Goal: Communication & Community: Answer question/provide support

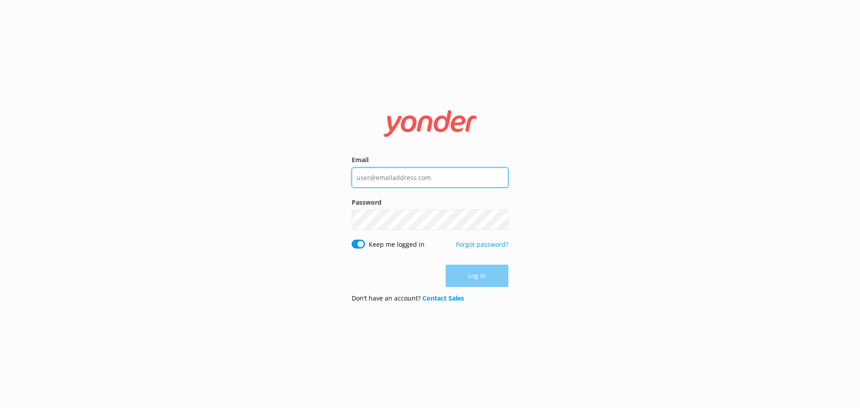
type input "[PERSON_NAME][EMAIL_ADDRESS][DOMAIN_NAME]"
click at [339, 279] on div "Email [PERSON_NAME][EMAIL_ADDRESS][DOMAIN_NAME] Password Show password Keep me …" at bounding box center [430, 204] width 860 height 408
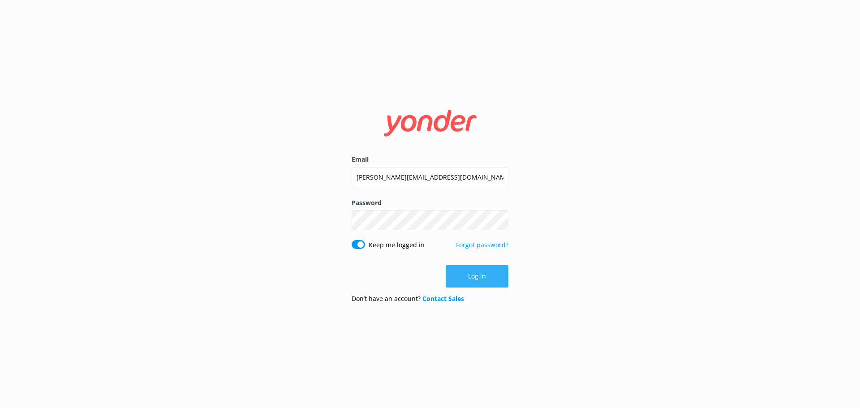
click at [466, 277] on button "Log in" at bounding box center [477, 276] width 63 height 22
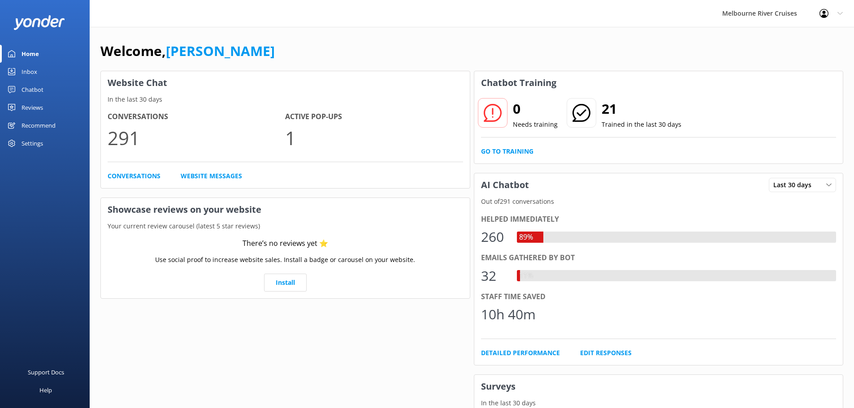
click at [32, 69] on div "Inbox" at bounding box center [30, 72] width 16 height 18
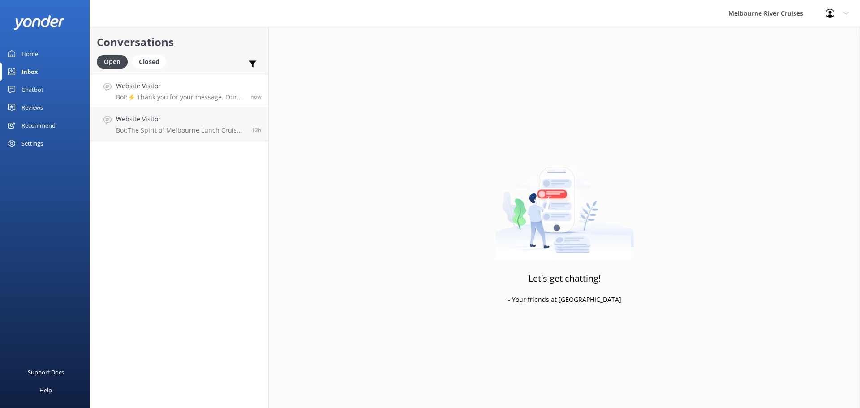
click at [182, 99] on p "Bot: ⚡ Thank you for your message. Our office hours are Mon - Fri 9.30am - 5pm.…" at bounding box center [180, 97] width 128 height 8
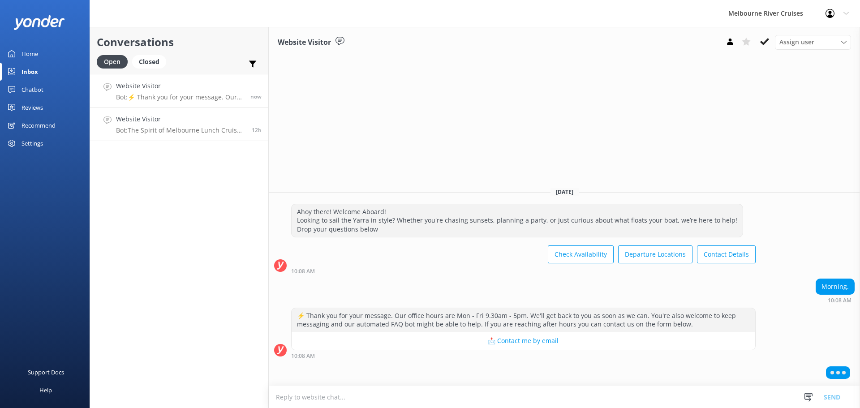
click at [167, 124] on h4 "Website Visitor" at bounding box center [180, 119] width 129 height 10
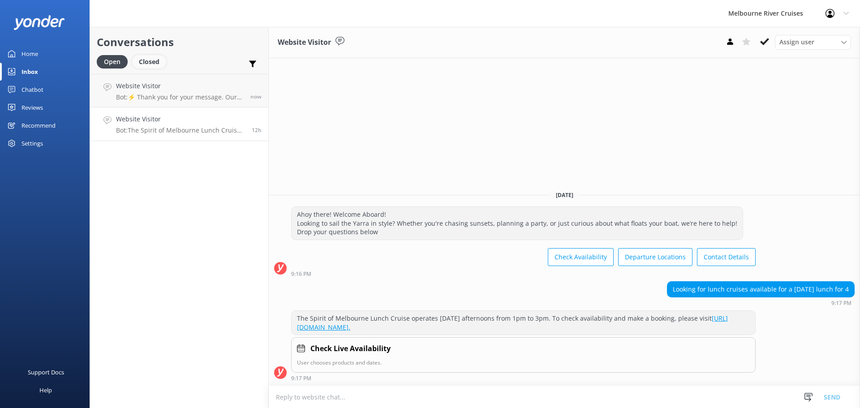
click at [148, 58] on div "Closed" at bounding box center [149, 61] width 34 height 13
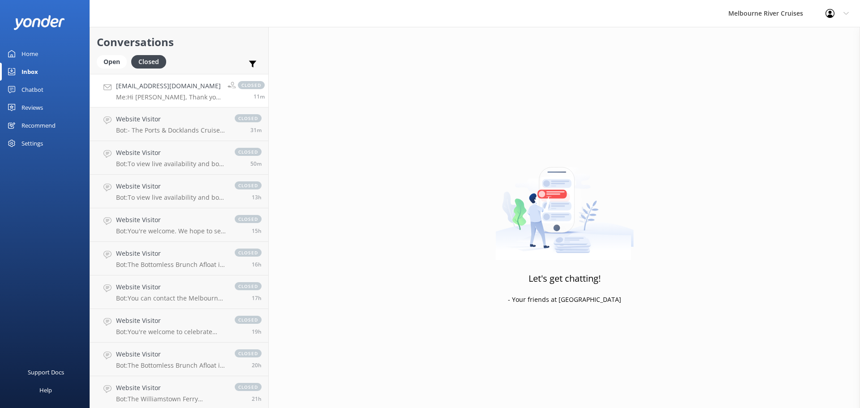
click at [185, 104] on link "[EMAIL_ADDRESS][DOMAIN_NAME] Me: Hi [PERSON_NAME], Thank you for your patience.…" at bounding box center [179, 91] width 178 height 34
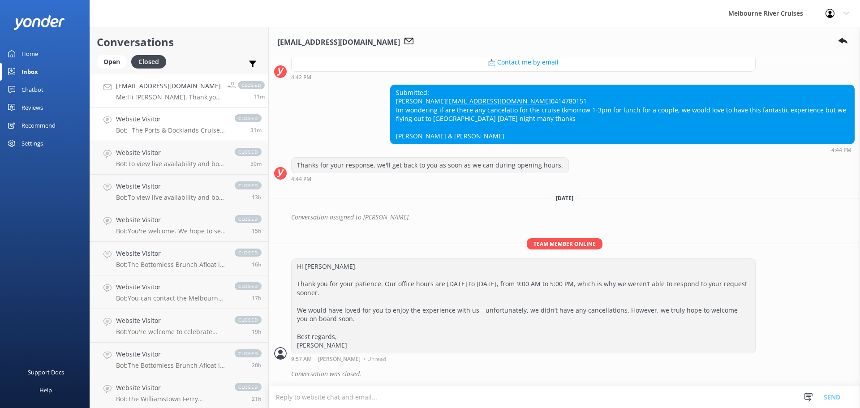
scroll to position [279, 0]
click at [186, 126] on div "Website Visitor Bot: - The Ports & Docklands Cruise, which lasts approximately …" at bounding box center [171, 124] width 110 height 20
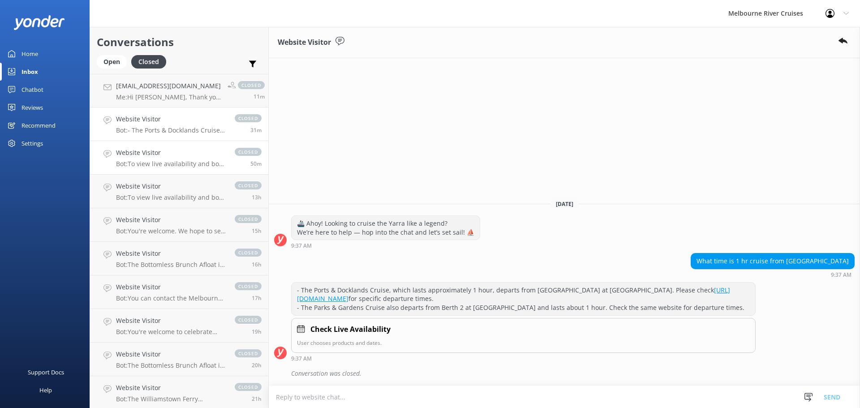
click at [177, 166] on p "Bot: To view live availability and book your Melbourne River Cruise experience,…" at bounding box center [171, 164] width 110 height 8
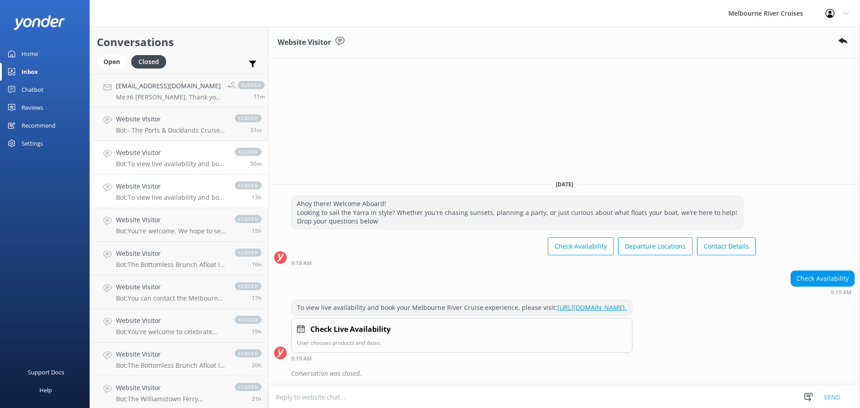
click at [176, 189] on h4 "Website Visitor" at bounding box center [171, 186] width 110 height 10
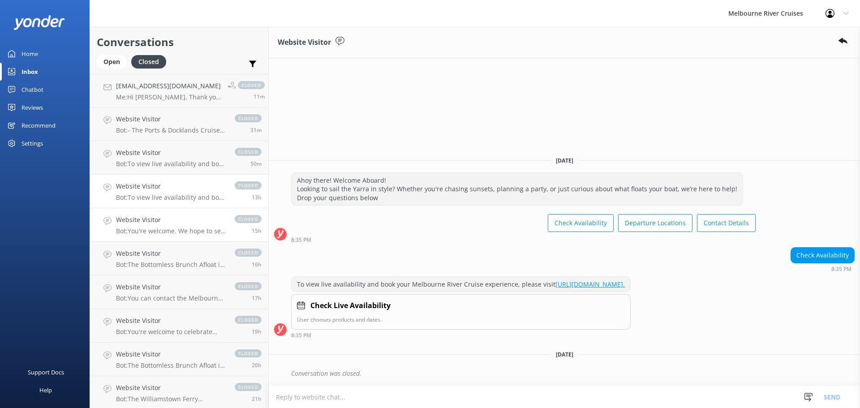
click at [176, 219] on h4 "Website Visitor" at bounding box center [171, 220] width 110 height 10
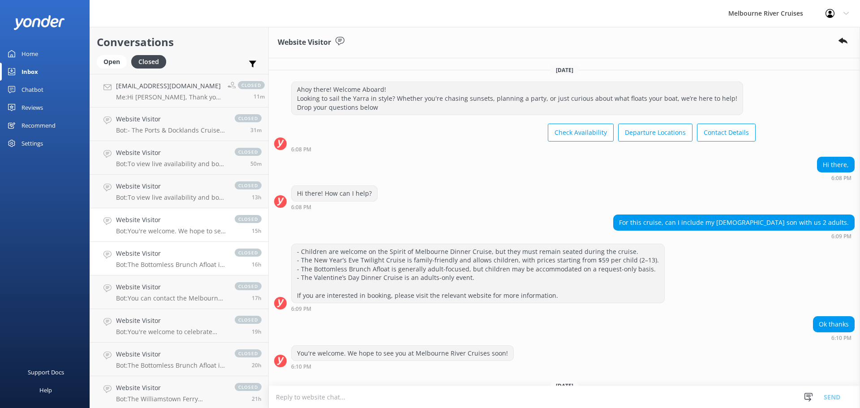
scroll to position [31, 0]
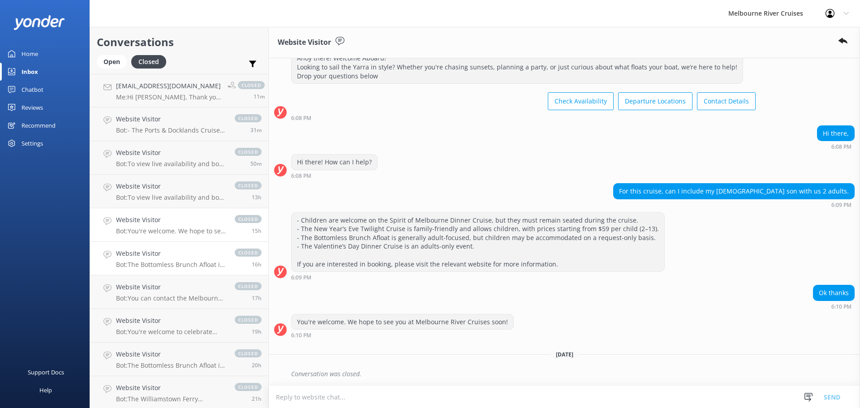
click at [180, 256] on h4 "Website Visitor" at bounding box center [171, 254] width 110 height 10
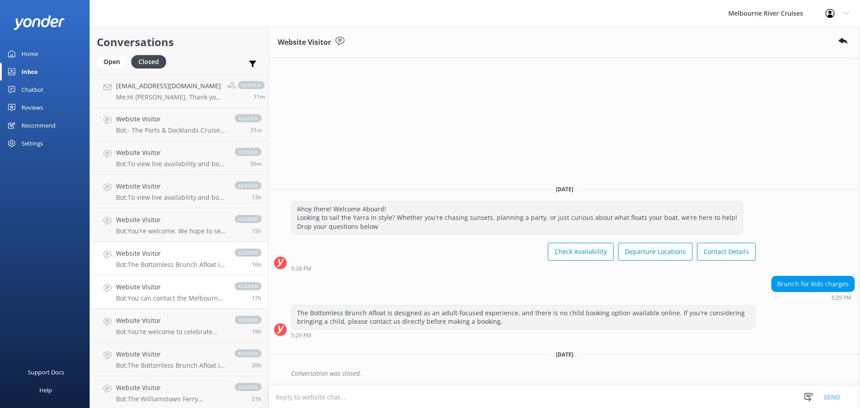
drag, startPoint x: 186, startPoint y: 292, endPoint x: 190, endPoint y: 288, distance: 5.7
click at [186, 292] on h4 "Website Visitor" at bounding box center [171, 287] width 110 height 10
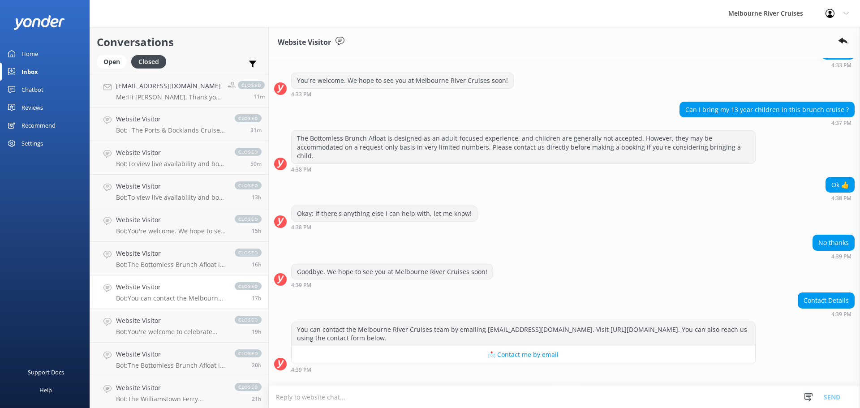
scroll to position [243, 0]
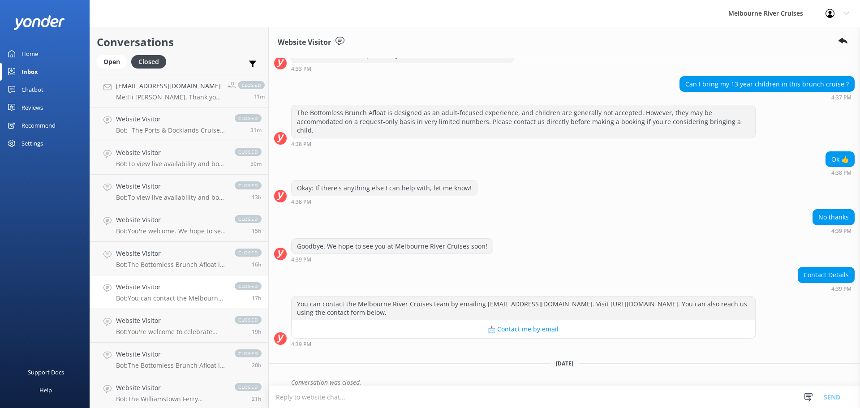
click at [177, 303] on link "Website Visitor Bot: You can contact the Melbourne River Cruises team by emaili…" at bounding box center [179, 293] width 178 height 34
click at [177, 332] on p "Bot: You're welcome to celebrate special occasions, such as birthdays, across o…" at bounding box center [171, 332] width 110 height 8
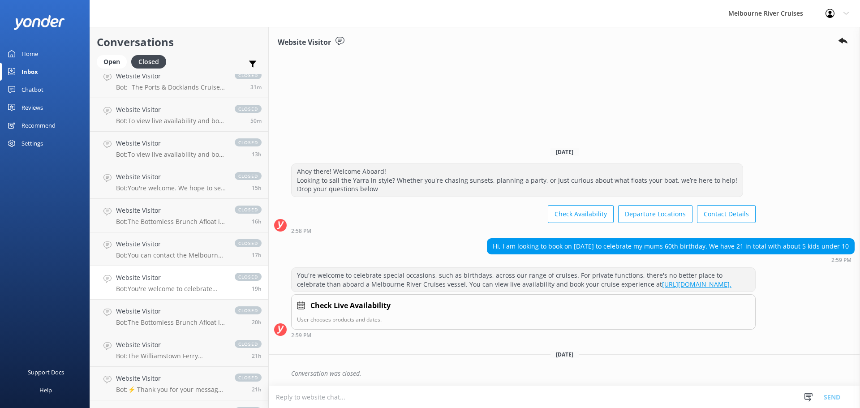
scroll to position [45, 0]
click at [176, 336] on link "Website Visitor Bot: The Williamstown Ferry schedule varies depending on tides,…" at bounding box center [179, 349] width 178 height 34
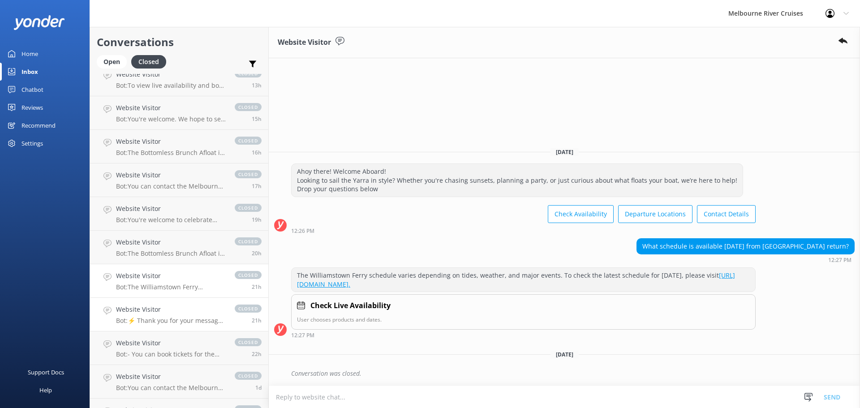
scroll to position [134, 0]
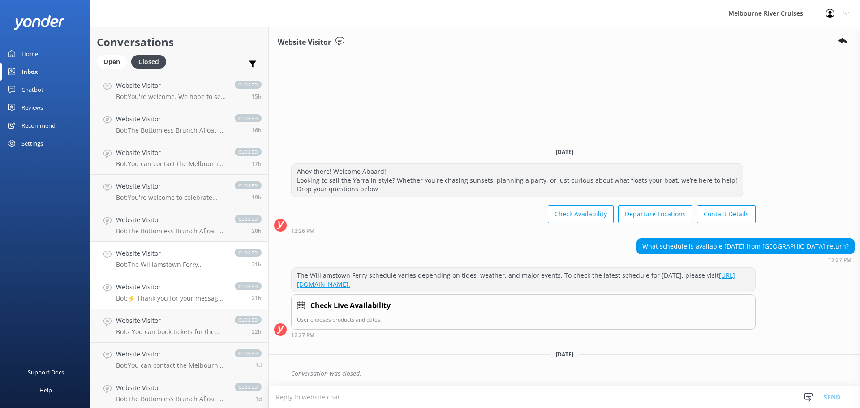
click at [179, 305] on link "Website Visitor Bot: ⚡ Thank you for your message. Our office hours are Mon - F…" at bounding box center [179, 293] width 178 height 34
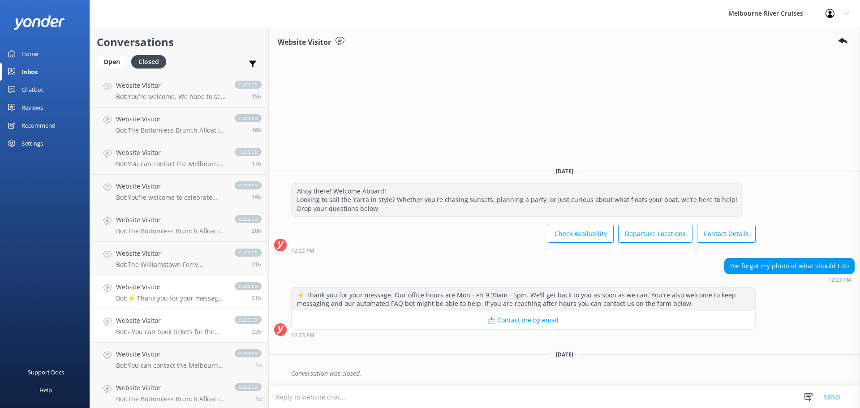
click at [170, 332] on p "Bot: - You can book tickets for the Williamstown Ferry online at [URL][DOMAIN_N…" at bounding box center [171, 332] width 110 height 8
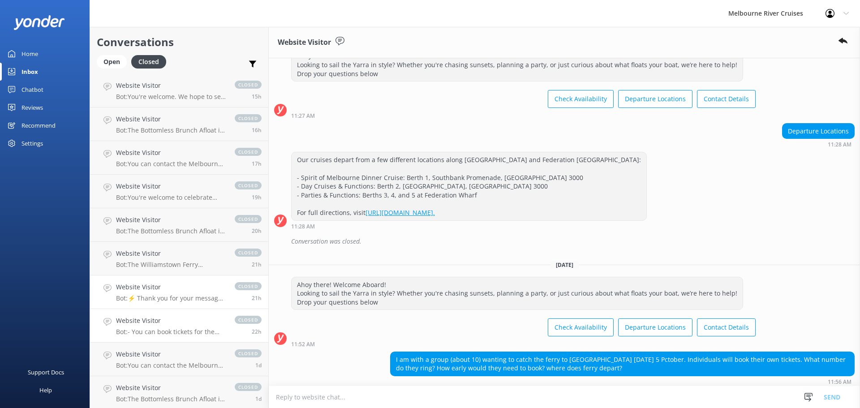
scroll to position [117, 0]
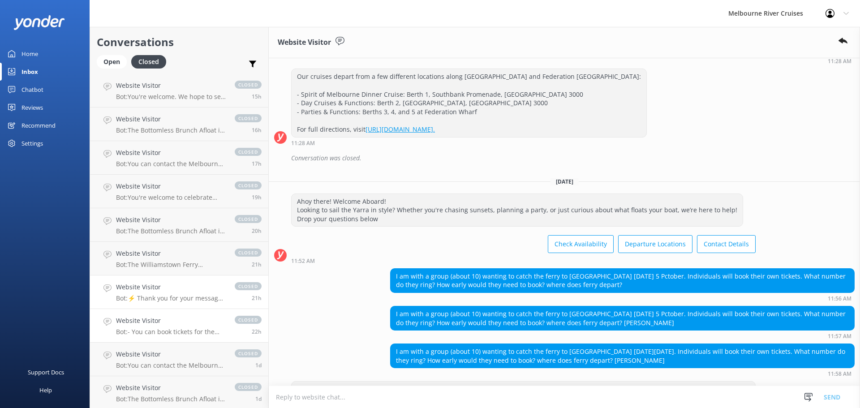
click at [178, 304] on link "Website Visitor Bot: ⚡ Thank you for your message. Our office hours are Mon - F…" at bounding box center [179, 293] width 178 height 34
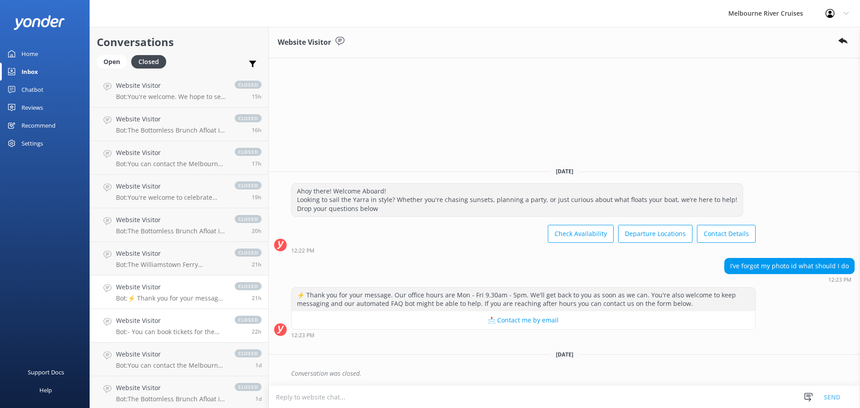
click at [179, 324] on h4 "Website Visitor" at bounding box center [171, 321] width 110 height 10
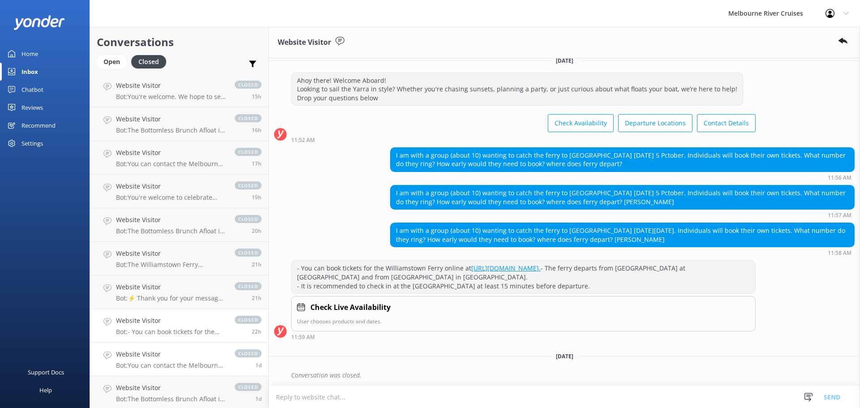
scroll to position [240, 0]
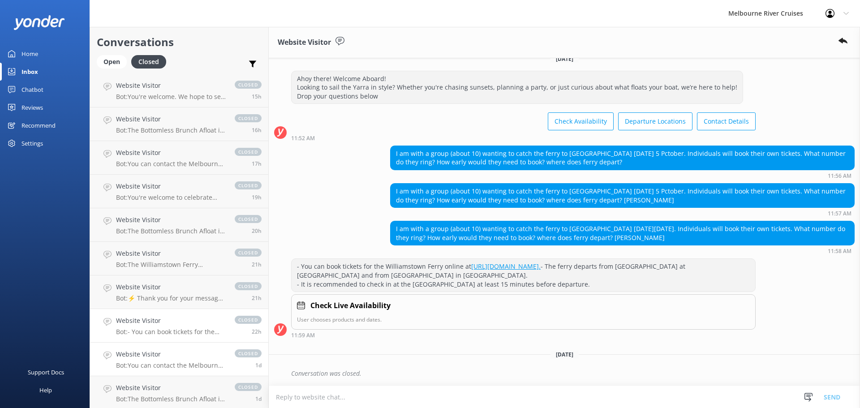
click at [167, 359] on h4 "Website Visitor" at bounding box center [171, 354] width 110 height 10
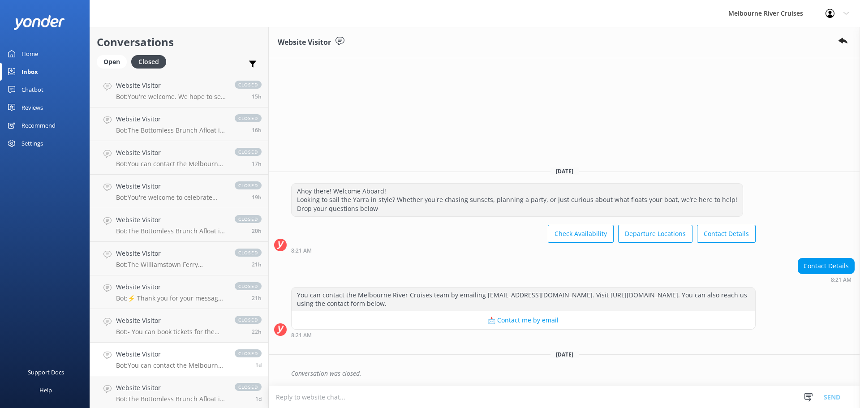
scroll to position [179, 0]
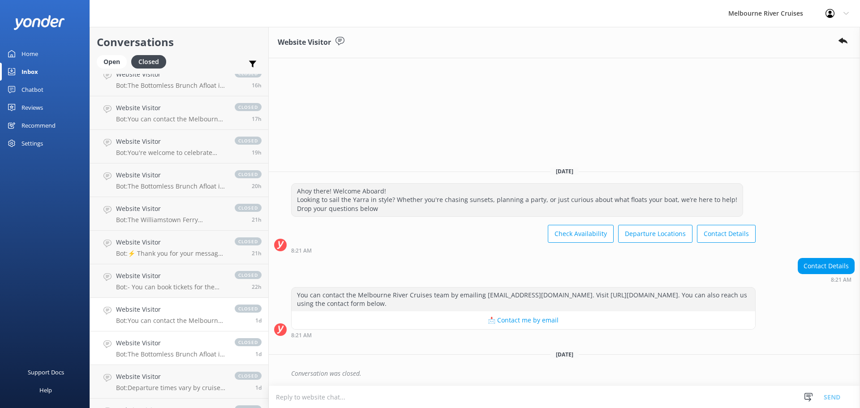
click at [169, 346] on h4 "Website Visitor" at bounding box center [171, 343] width 110 height 10
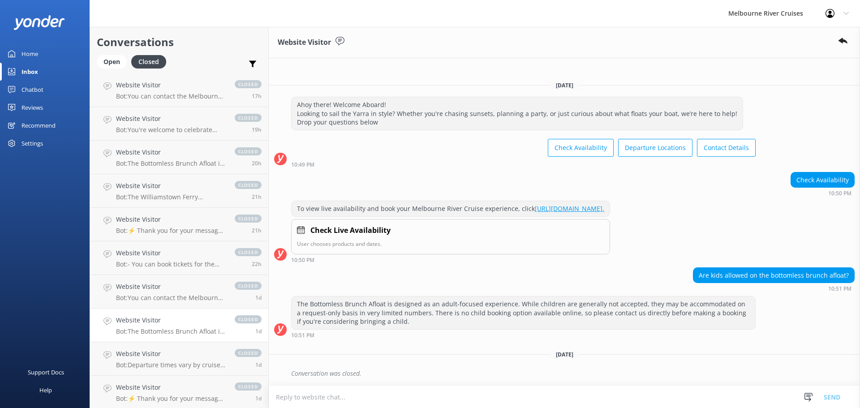
scroll to position [224, 0]
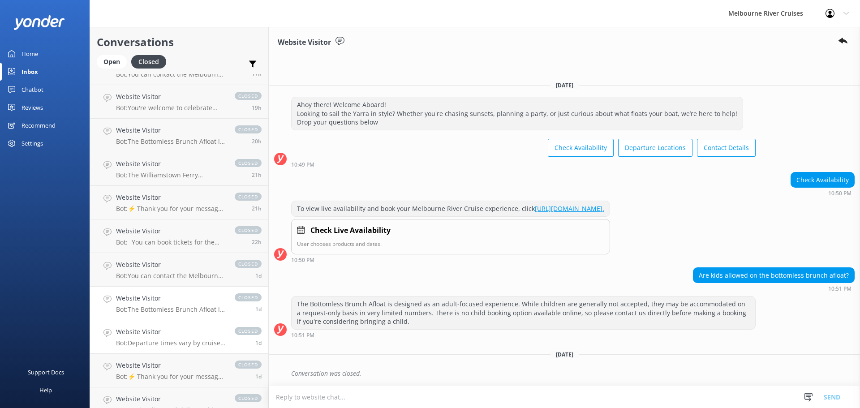
click at [166, 341] on p "Bot: Departure times vary by cruise and season. For the most up-to-date schedul…" at bounding box center [171, 343] width 110 height 8
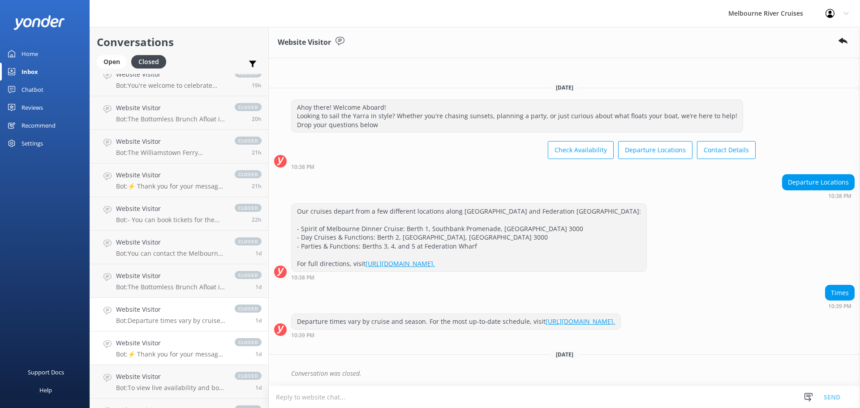
scroll to position [269, 0]
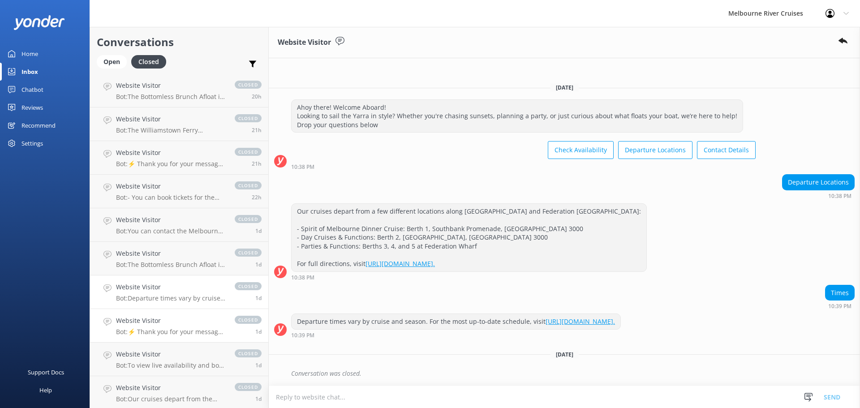
click at [202, 328] on p "Bot: ⚡ Thank you for your message. Our office hours are Mon - Fri 9.30am - 5pm.…" at bounding box center [171, 332] width 110 height 8
click at [201, 328] on p "Bot: ⚡ Thank you for your message. Our office hours are Mon - Fri 9.30am - 5pm.…" at bounding box center [171, 332] width 110 height 8
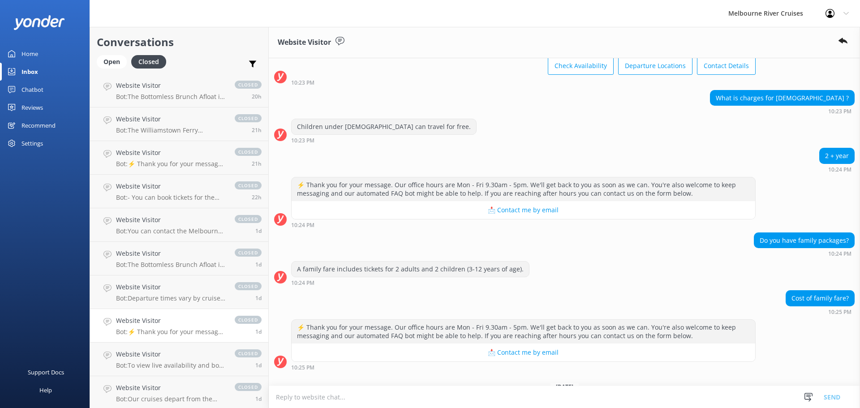
scroll to position [99, 0]
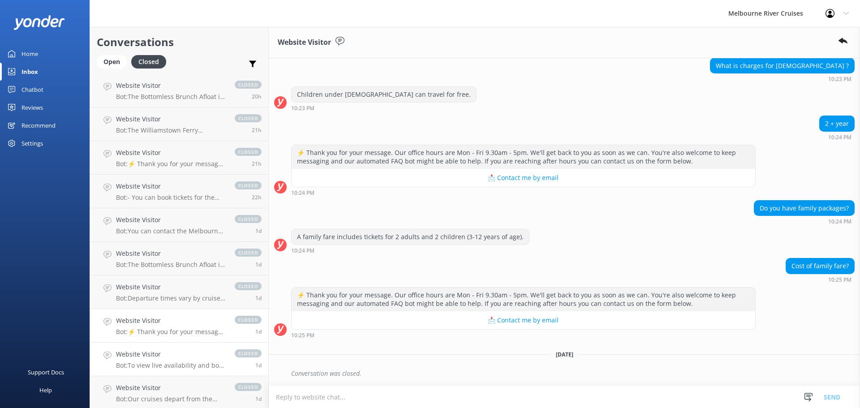
click at [184, 360] on div "Website Visitor Bot: To view live availability and book your Melbourne River Cr…" at bounding box center [171, 359] width 110 height 20
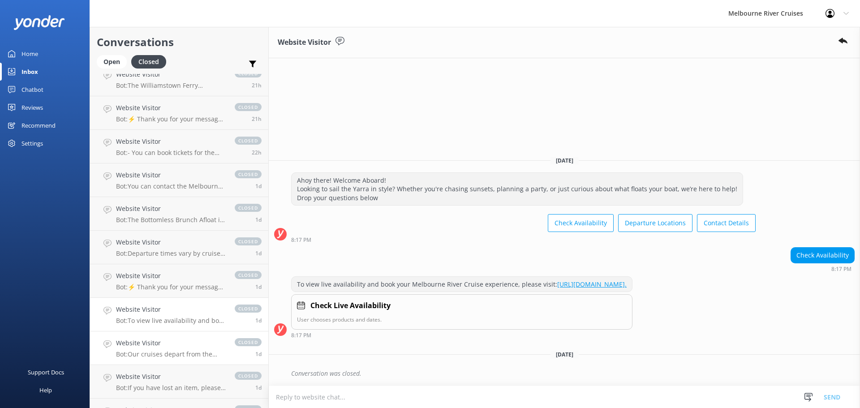
scroll to position [358, 0]
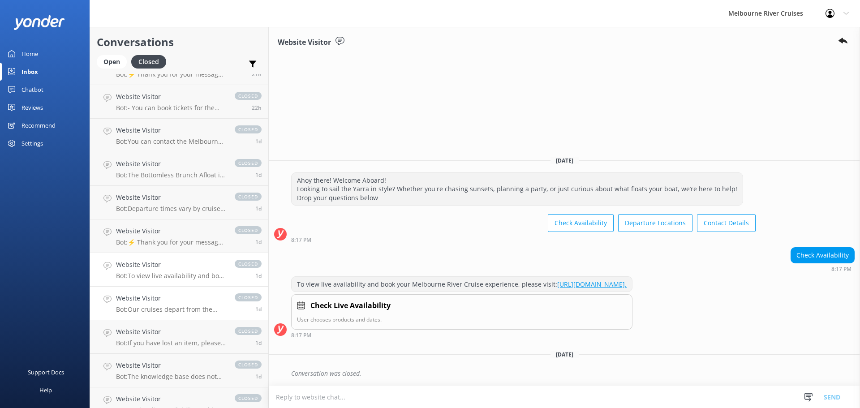
click at [181, 318] on link "Website Visitor Bot: Our cruises depart from the following locations: - Spirit …" at bounding box center [179, 304] width 178 height 34
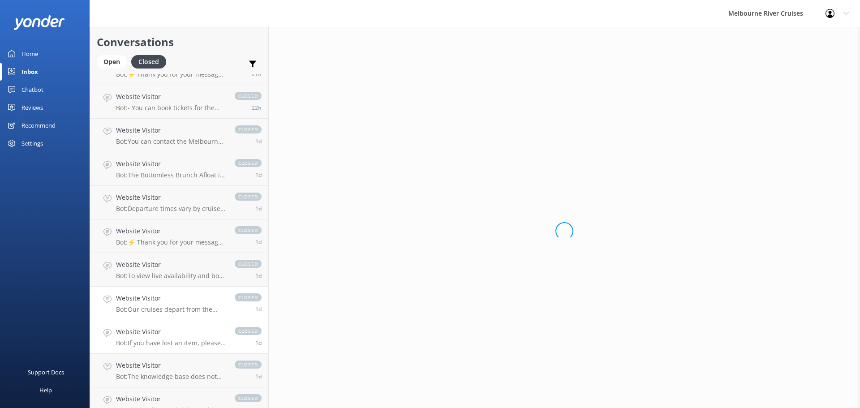
click at [182, 339] on div "Website Visitor Bot: If you have lost an item, please provide your full name, c…" at bounding box center [171, 337] width 110 height 20
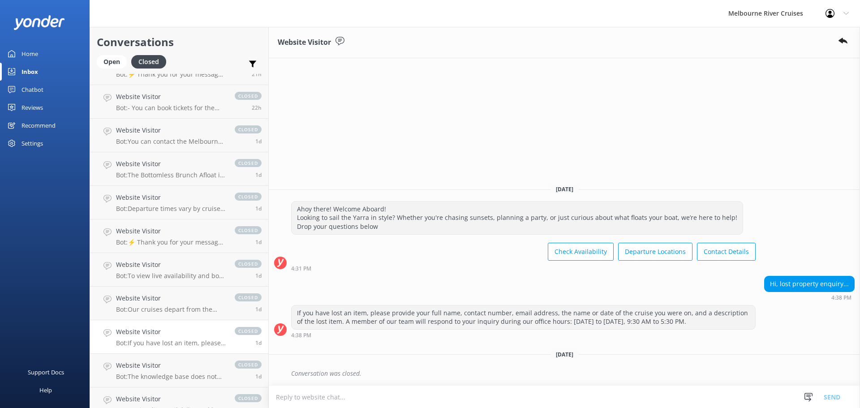
scroll to position [403, 0]
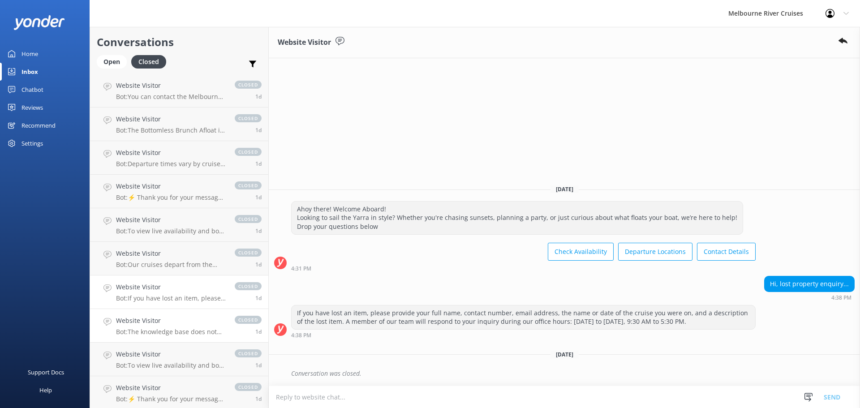
click at [177, 333] on p "Bot: The knowledge base does not mention any booking fees when booking online. …" at bounding box center [171, 332] width 110 height 8
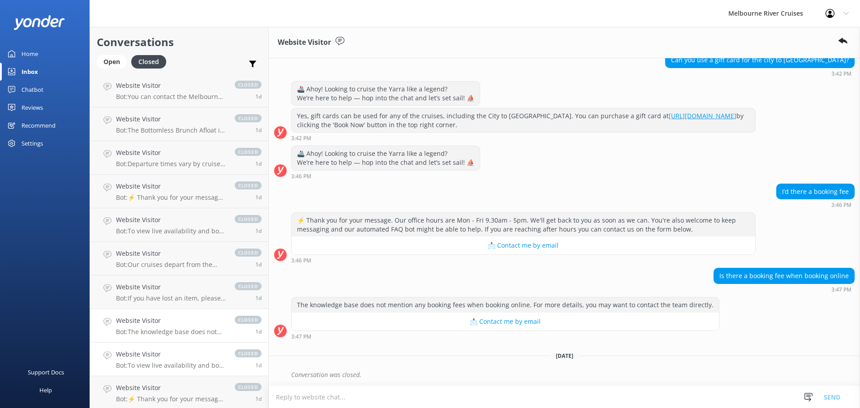
scroll to position [31, 0]
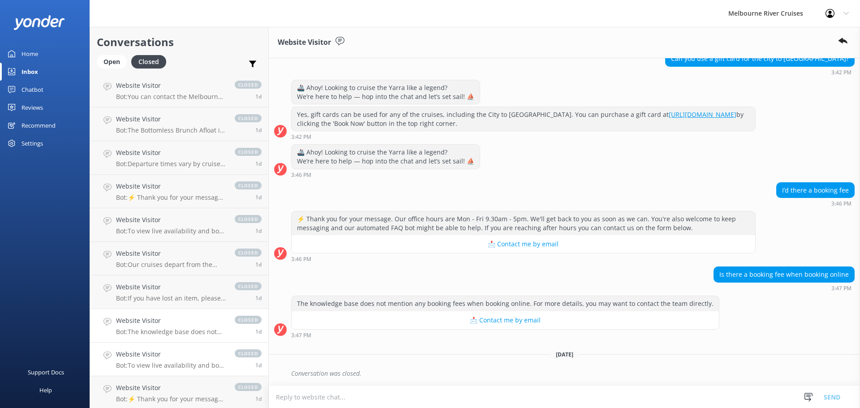
click at [168, 359] on h4 "Website Visitor" at bounding box center [171, 354] width 110 height 10
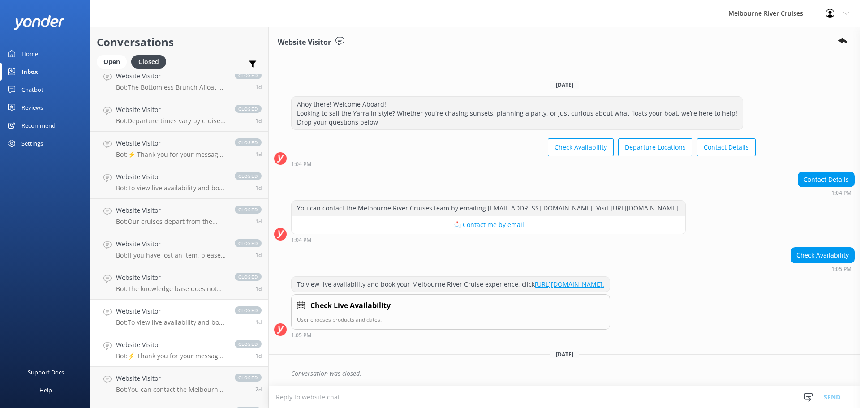
scroll to position [448, 0]
click at [170, 359] on link "Website Visitor Bot: ⚡ Thank you for your message. Our office hours are Mon - F…" at bounding box center [179, 349] width 178 height 34
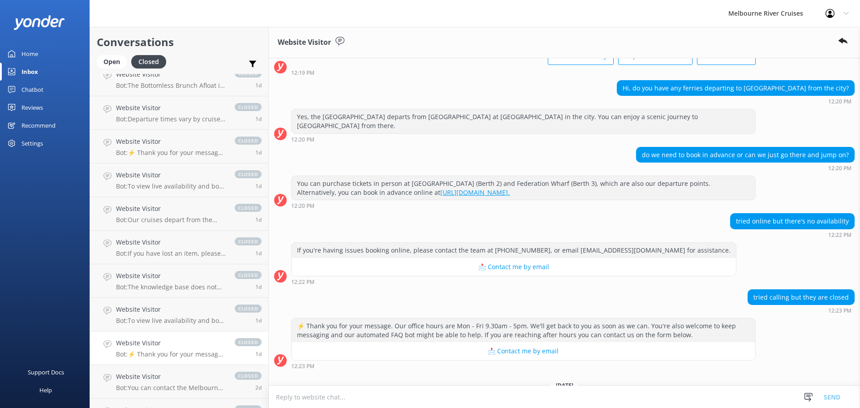
scroll to position [99, 0]
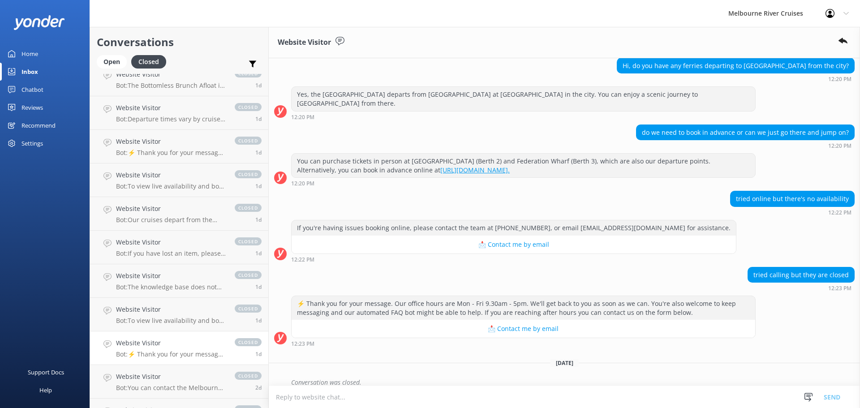
click at [179, 347] on h4 "Website Visitor" at bounding box center [171, 343] width 110 height 10
click at [184, 379] on h4 "Website Visitor" at bounding box center [171, 377] width 110 height 10
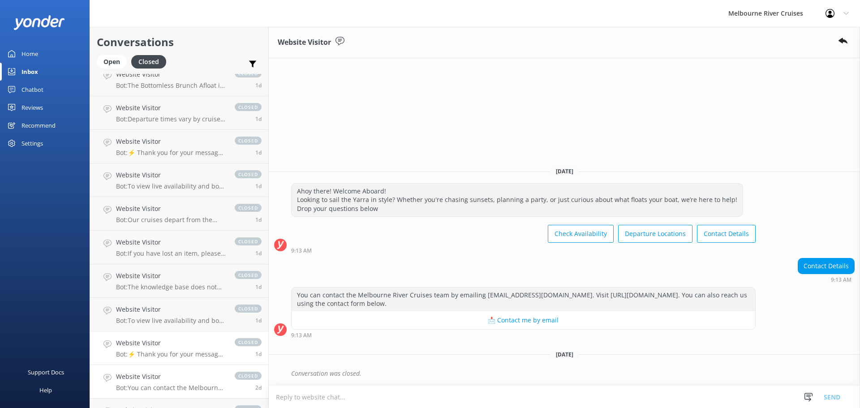
click at [178, 354] on p "Bot: ⚡ Thank you for your message. Our office hours are Mon - Fri 9.30am - 5pm.…" at bounding box center [171, 354] width 110 height 8
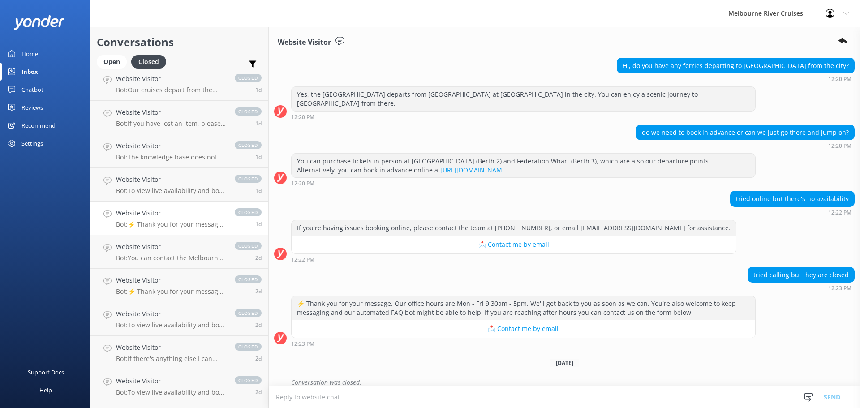
scroll to position [582, 0]
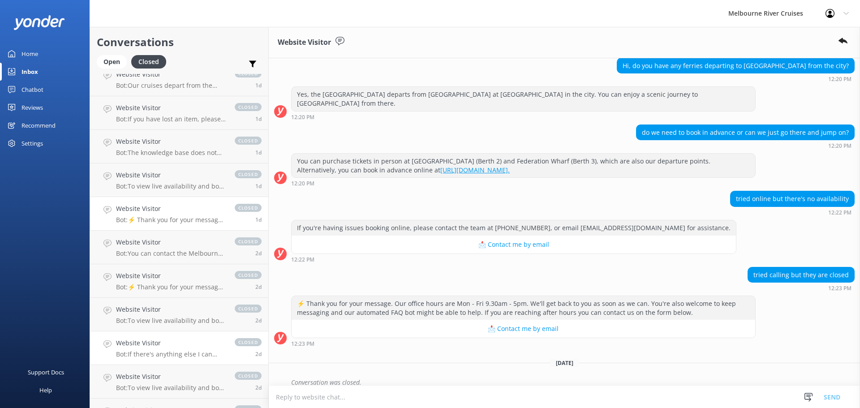
click at [183, 357] on p "Bot: If there's anything else I can help with, let me know!" at bounding box center [171, 354] width 110 height 8
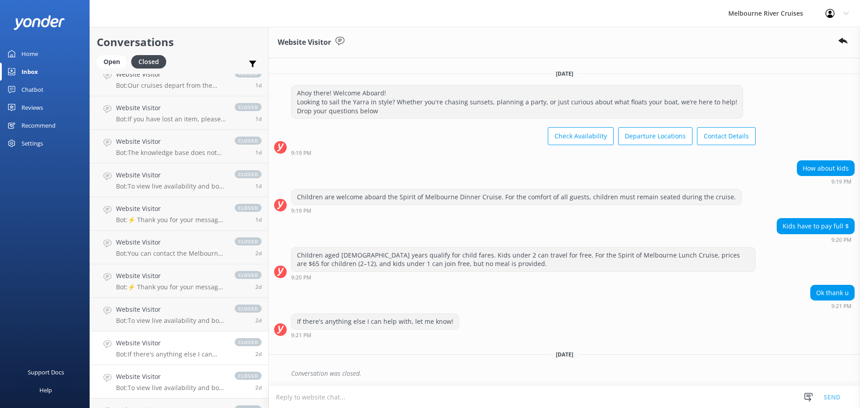
click at [180, 380] on h4 "Website Visitor" at bounding box center [171, 377] width 110 height 10
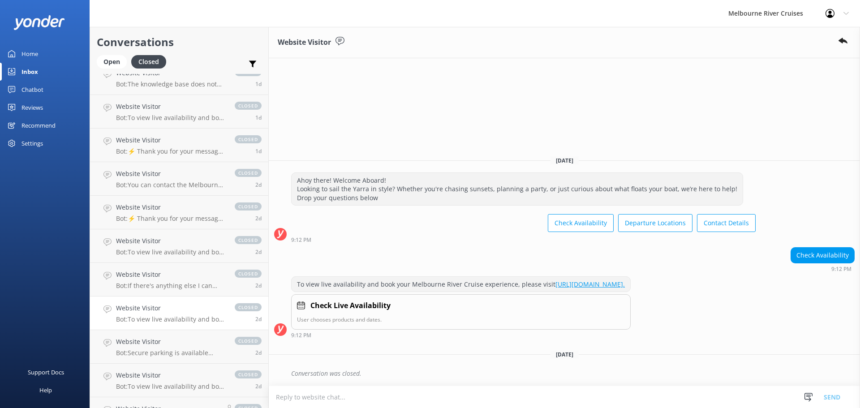
scroll to position [672, 0]
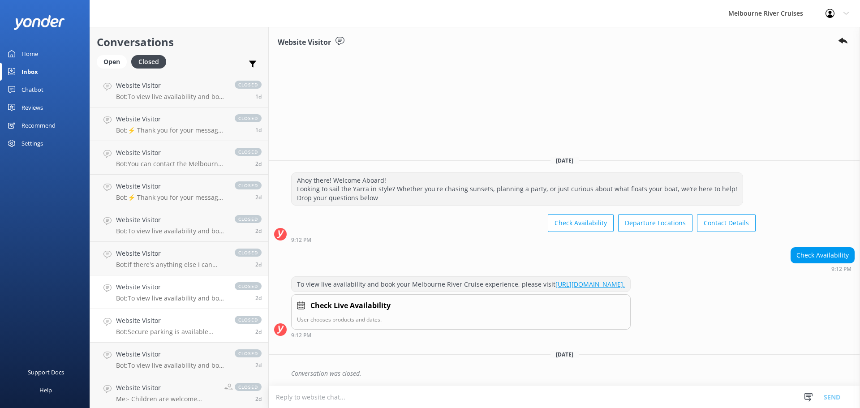
drag, startPoint x: 153, startPoint y: 331, endPoint x: 150, endPoint y: 335, distance: 5.1
click at [152, 331] on p "Bot: Secure parking is available nearby. [PERSON_NAME][GEOGRAPHIC_DATA] has two…" at bounding box center [171, 332] width 110 height 8
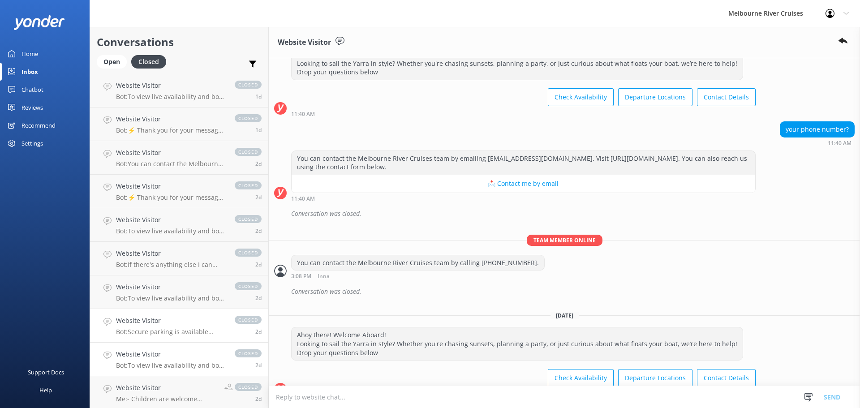
scroll to position [337, 0]
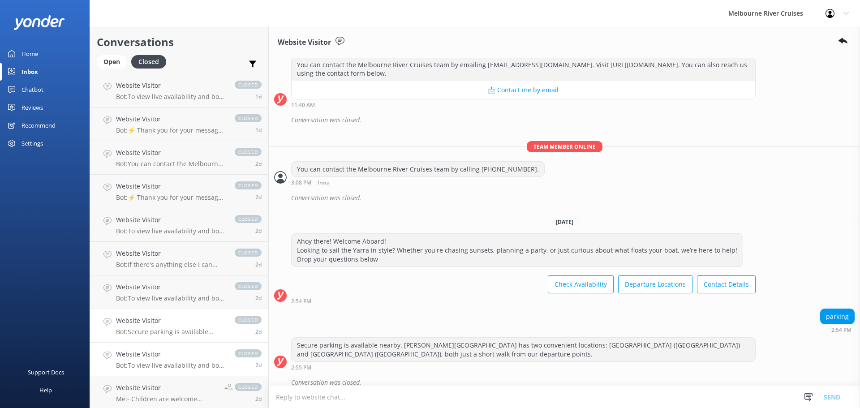
click at [148, 354] on h4 "Website Visitor" at bounding box center [171, 354] width 110 height 10
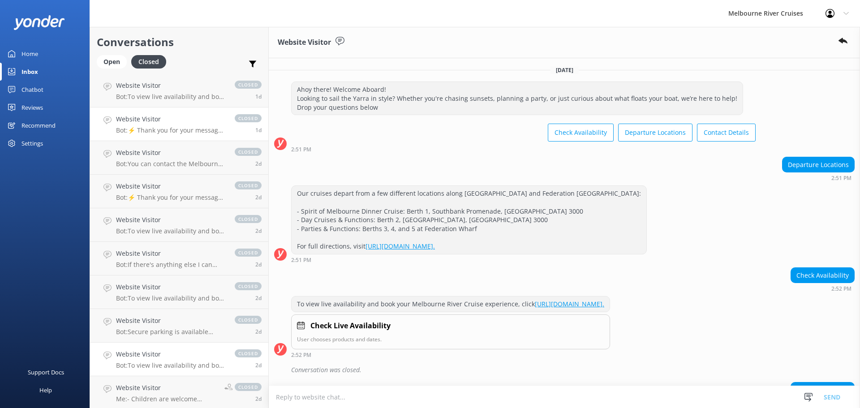
scroll to position [112, 0]
